Goal: Find specific page/section: Find specific page/section

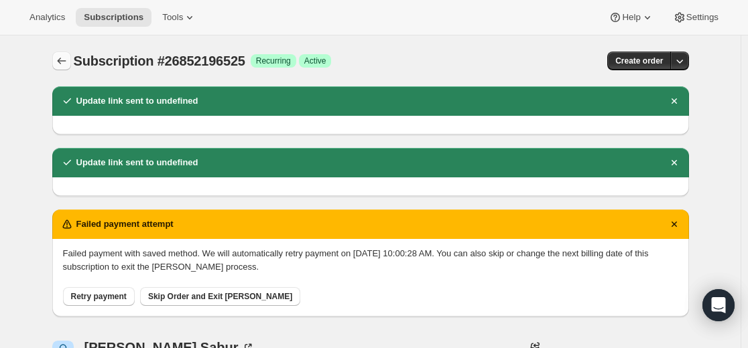
click at [62, 62] on icon "Subscriptions" at bounding box center [61, 60] width 13 height 13
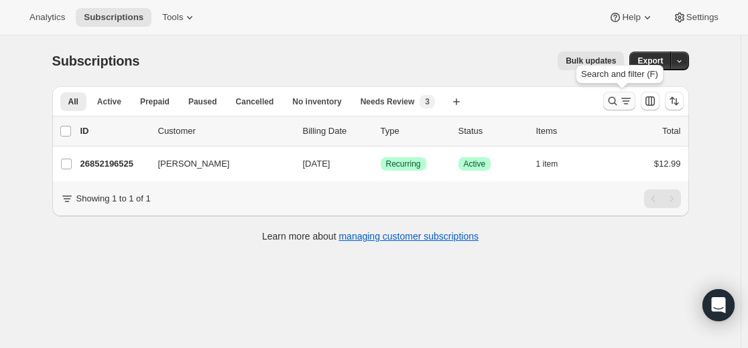
click at [614, 101] on icon "Search and filter results" at bounding box center [612, 100] width 13 height 13
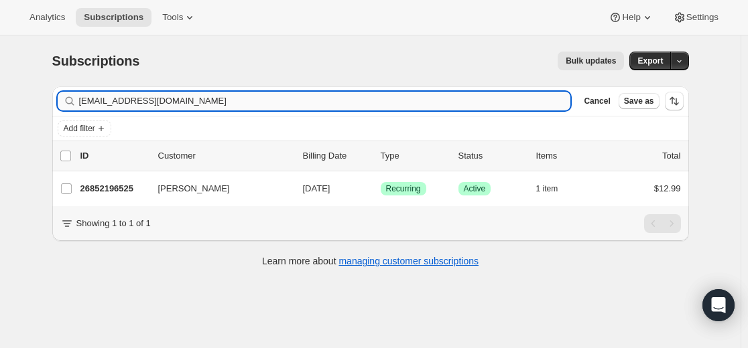
click at [405, 103] on input "[EMAIL_ADDRESS][DOMAIN_NAME]" at bounding box center [325, 101] width 492 height 19
click at [100, 102] on input "[EMAIL_ADDRESS][DOMAIN_NAME]" at bounding box center [325, 101] width 492 height 19
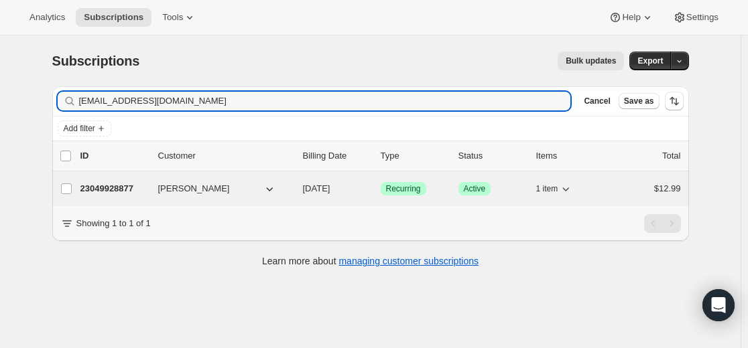
type input "[EMAIL_ADDRESS][DOMAIN_NAME]"
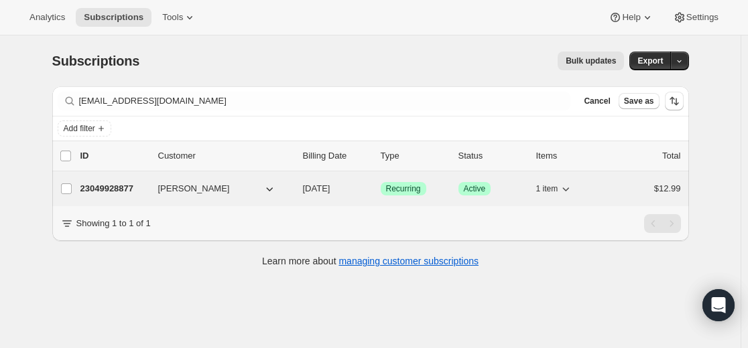
click at [121, 192] on p "23049928877" at bounding box center [113, 188] width 67 height 13
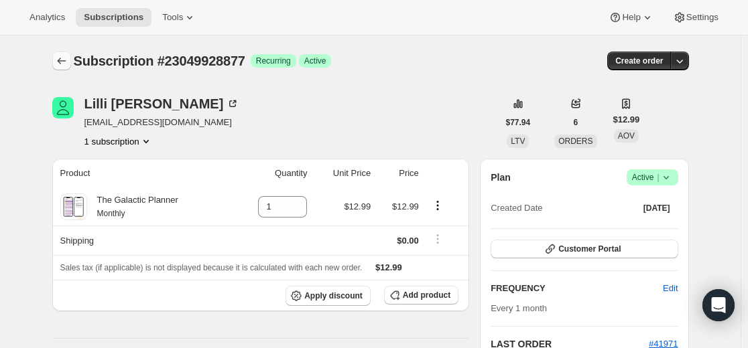
click at [60, 62] on icon "Subscriptions" at bounding box center [61, 60] width 13 height 13
